Goal: Navigation & Orientation: Understand site structure

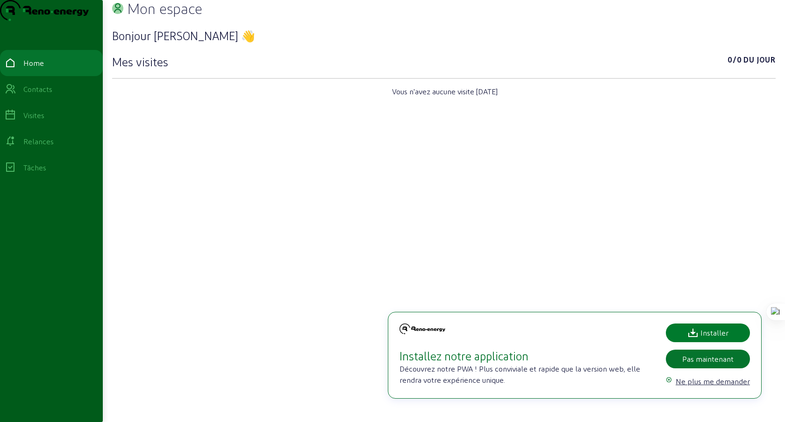
click at [709, 331] on div "Installer" at bounding box center [707, 332] width 41 height 11
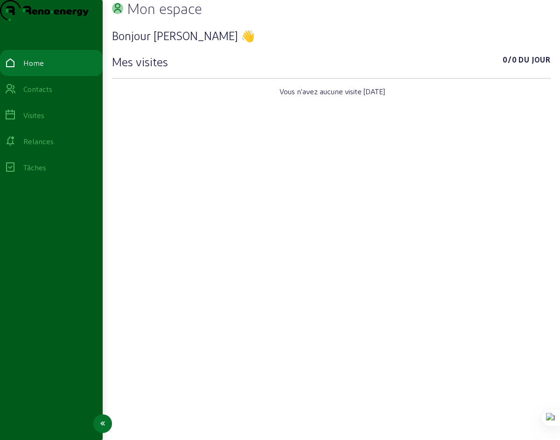
click at [42, 95] on div "Contacts" at bounding box center [37, 89] width 29 height 11
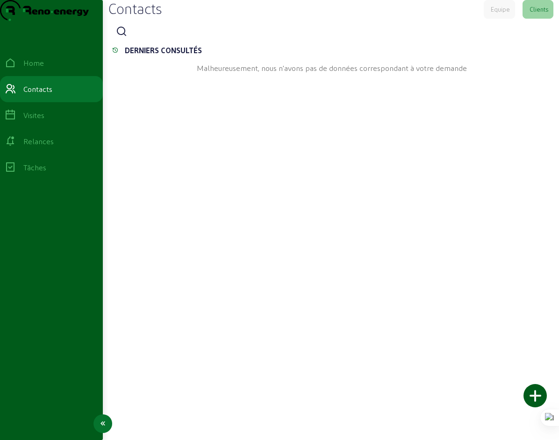
click at [43, 121] on div "Visites" at bounding box center [33, 115] width 21 height 11
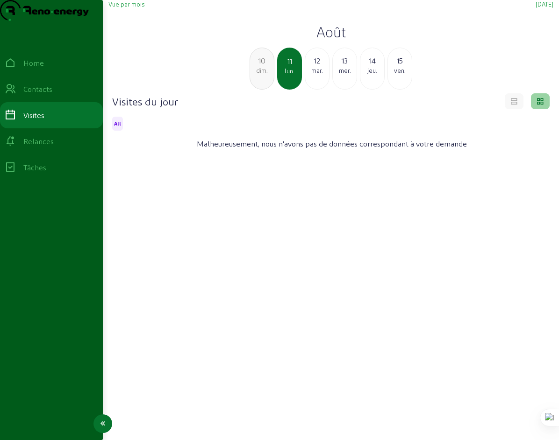
click at [46, 147] on div "Relances" at bounding box center [38, 141] width 30 height 11
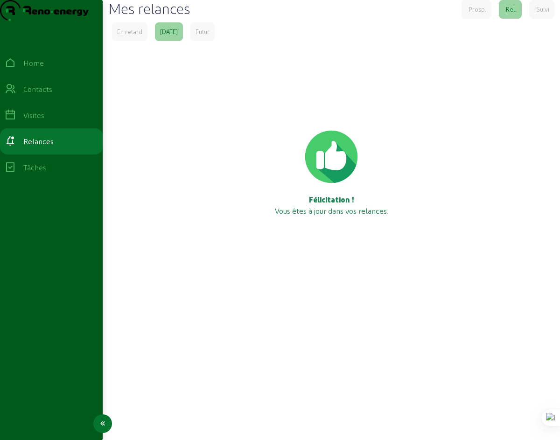
click at [45, 173] on div "Tâches" at bounding box center [34, 167] width 23 height 11
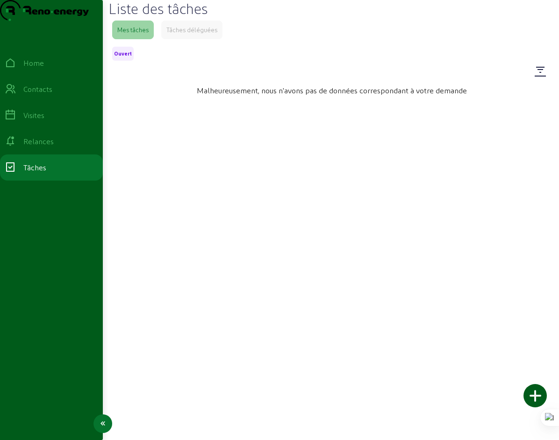
click at [45, 147] on div "Relances" at bounding box center [38, 141] width 30 height 11
